Goal: Information Seeking & Learning: Stay updated

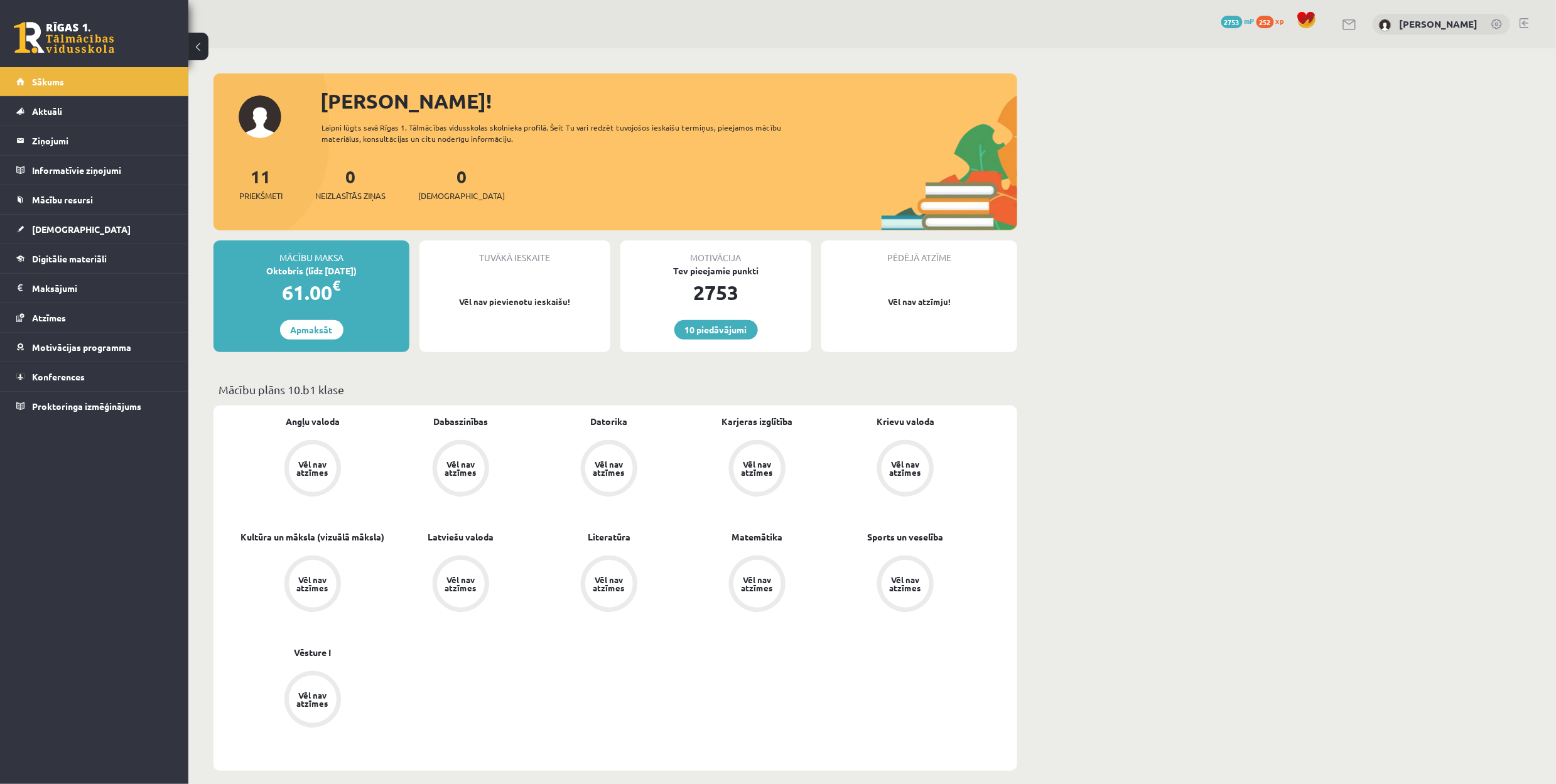
click at [34, 35] on link at bounding box center [64, 37] width 101 height 31
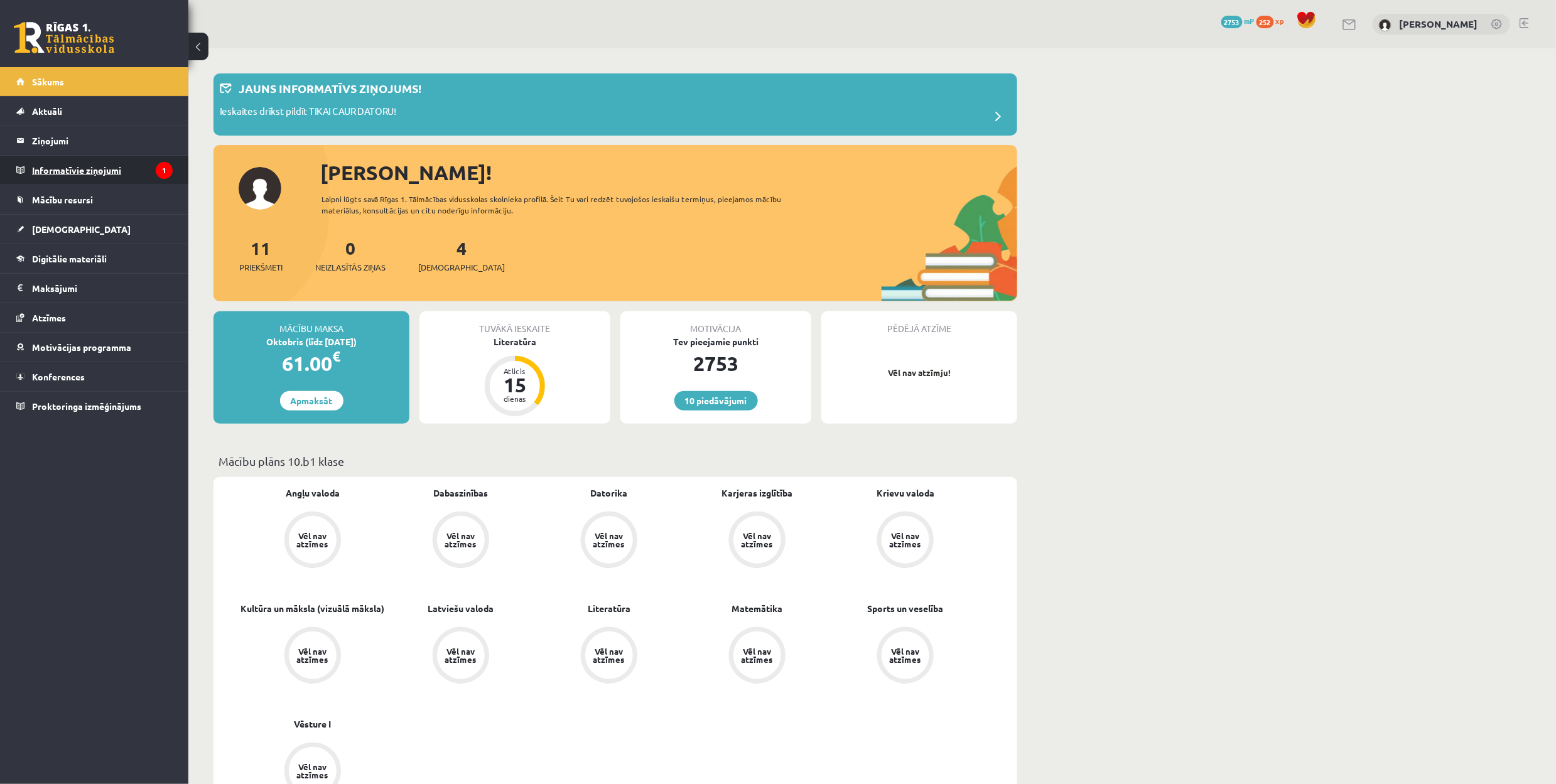
click at [49, 177] on legend "Informatīvie ziņojumi 1" at bounding box center [102, 170] width 141 height 29
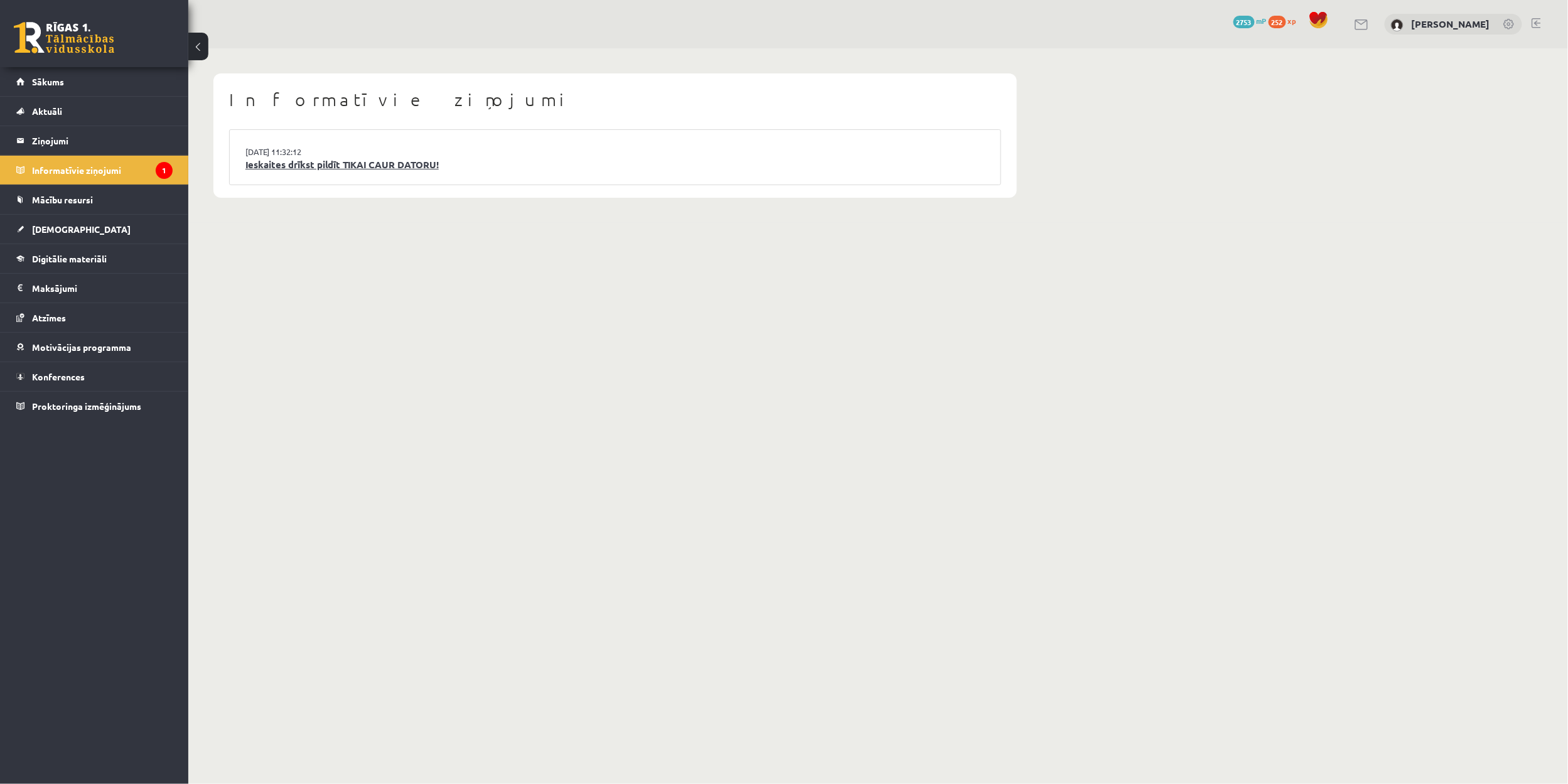
click at [462, 159] on link "Ieskaites drīkst pildīt TIKAI CAUR DATORU!" at bounding box center [615, 165] width 739 height 14
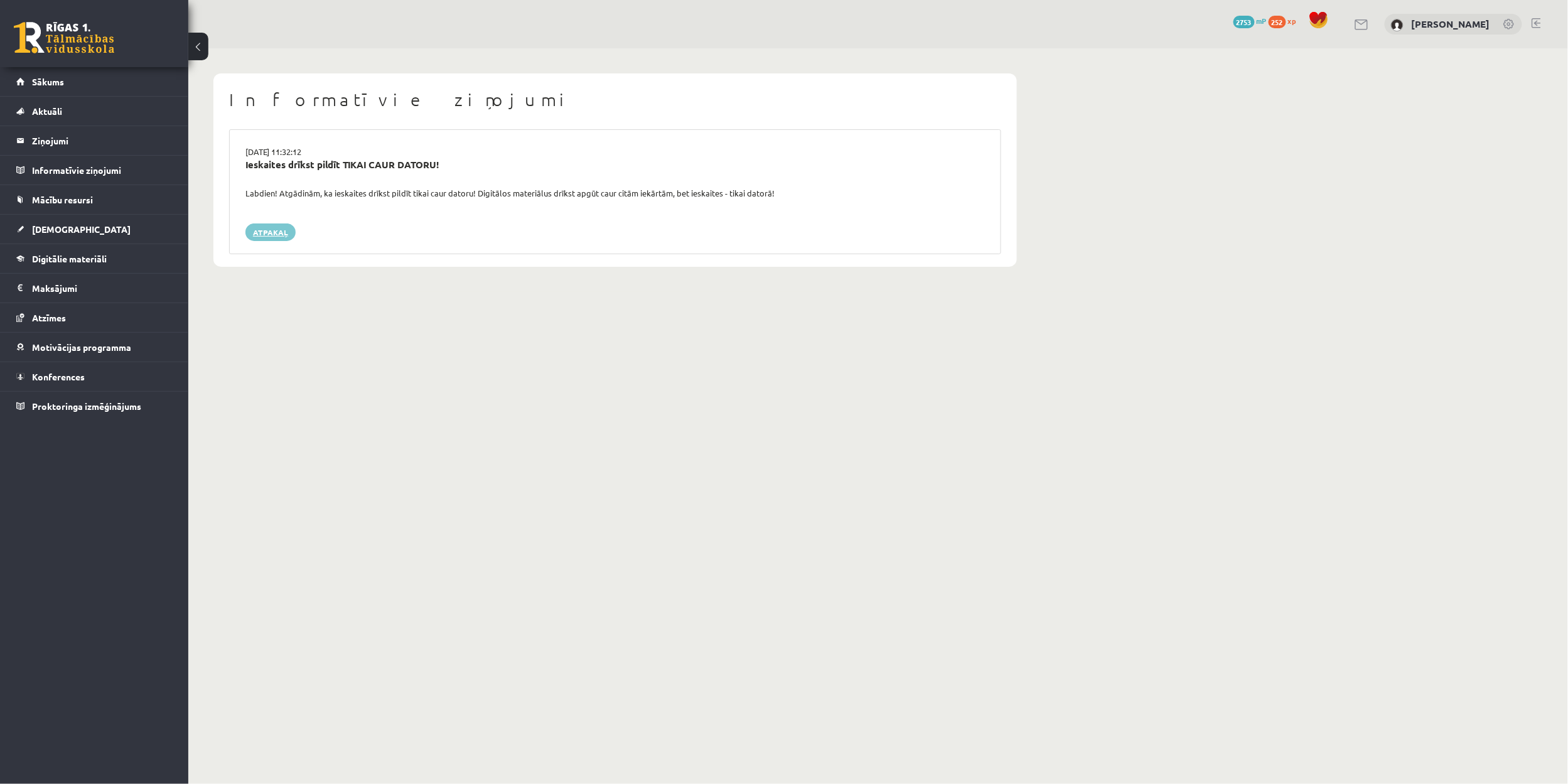
click at [266, 237] on link "Atpakaļ" at bounding box center [271, 233] width 50 height 18
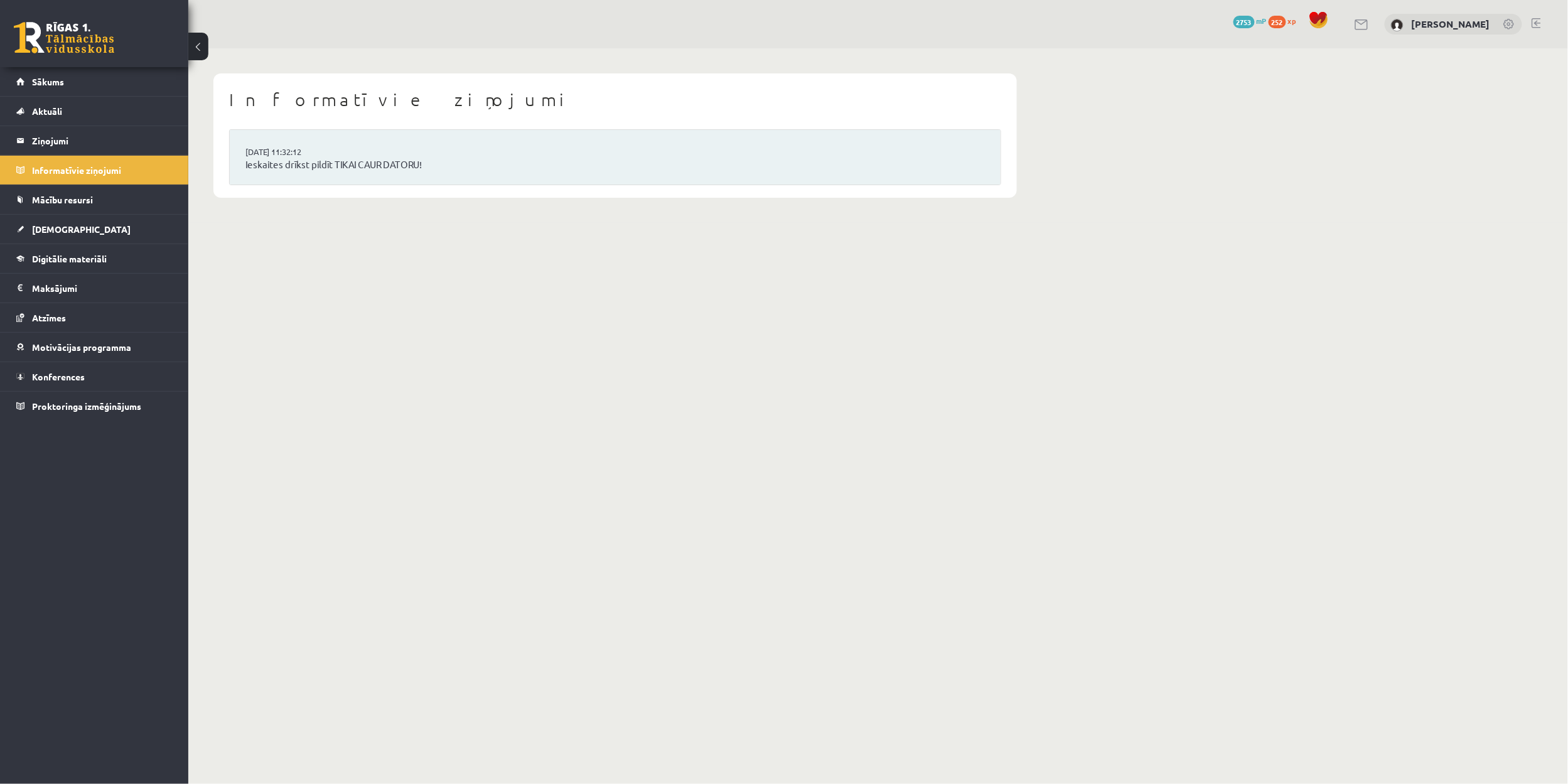
click at [52, 38] on link at bounding box center [64, 37] width 101 height 31
